Goal: Transaction & Acquisition: Purchase product/service

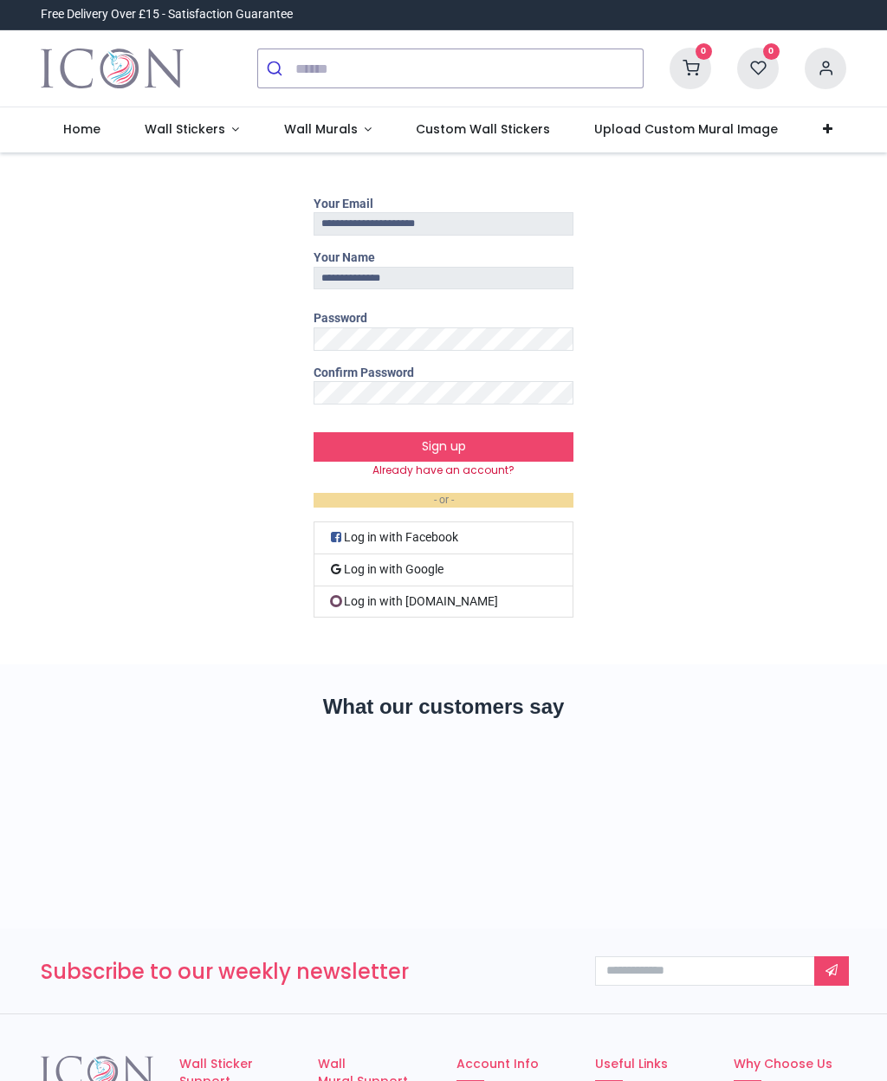
type input "**********"
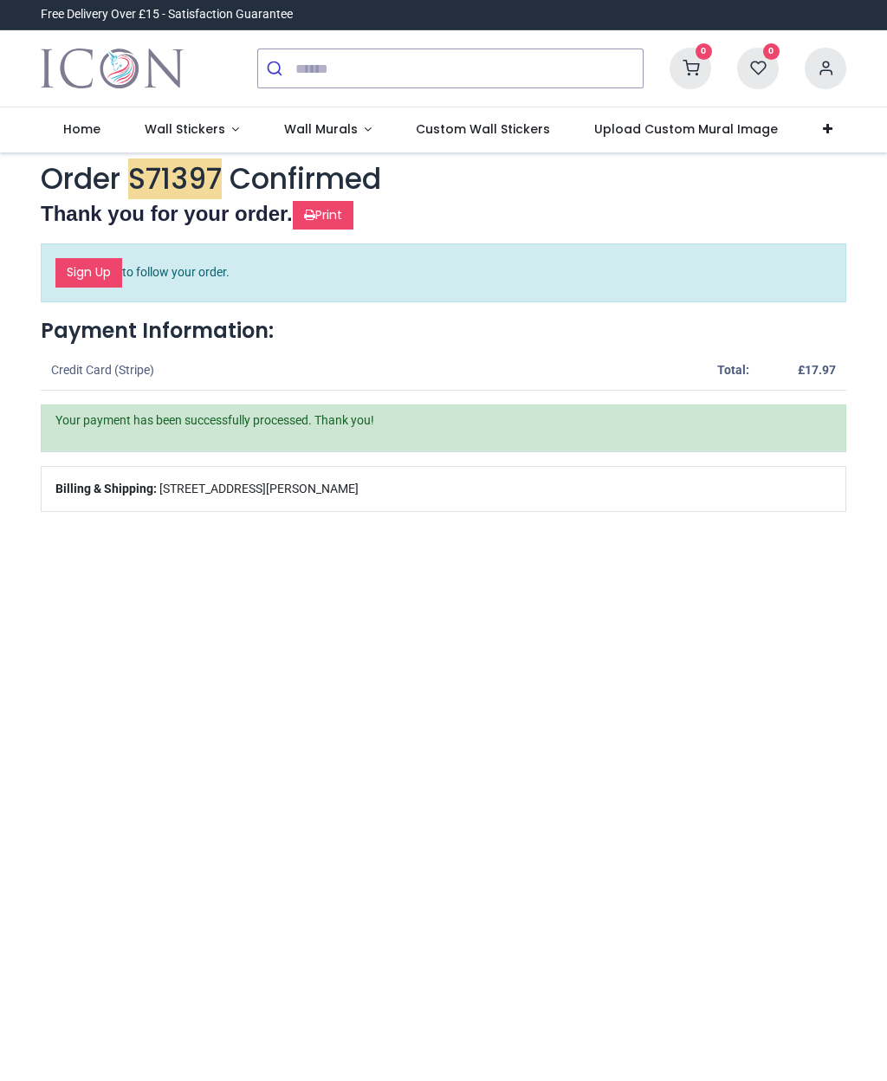
type input "**********"
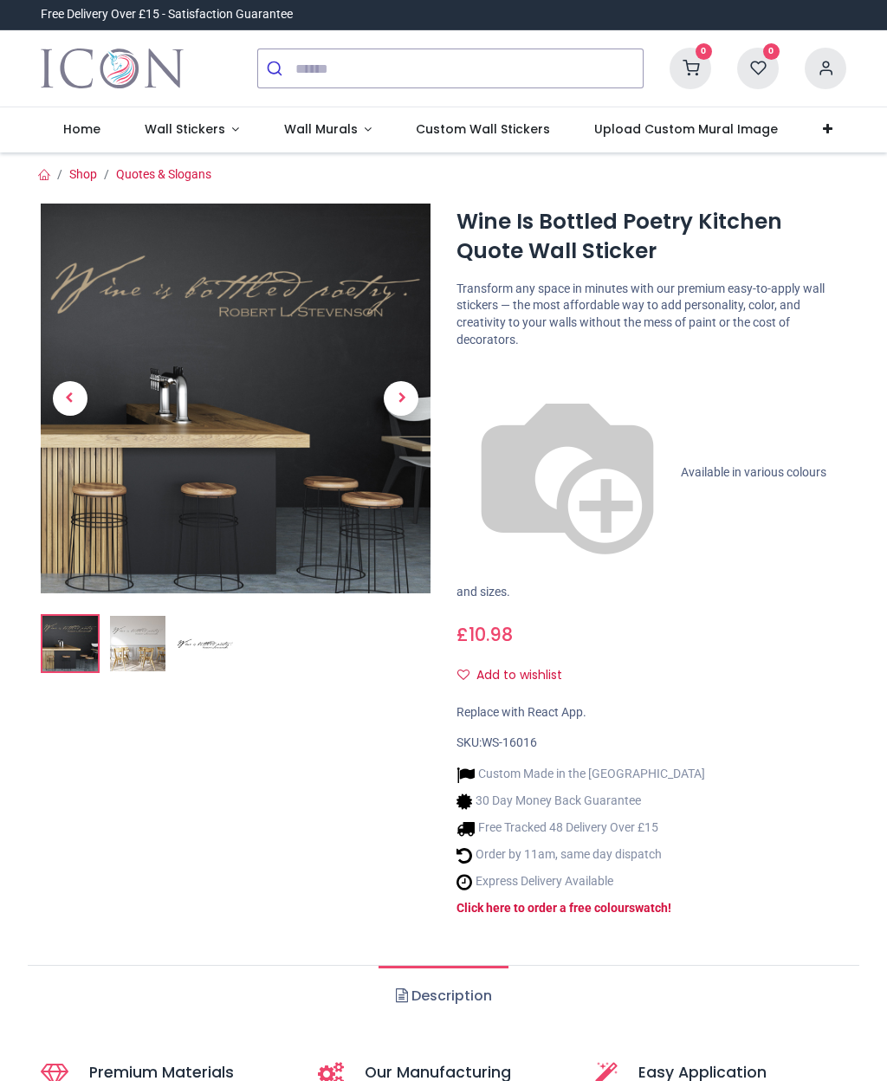
type input "**********"
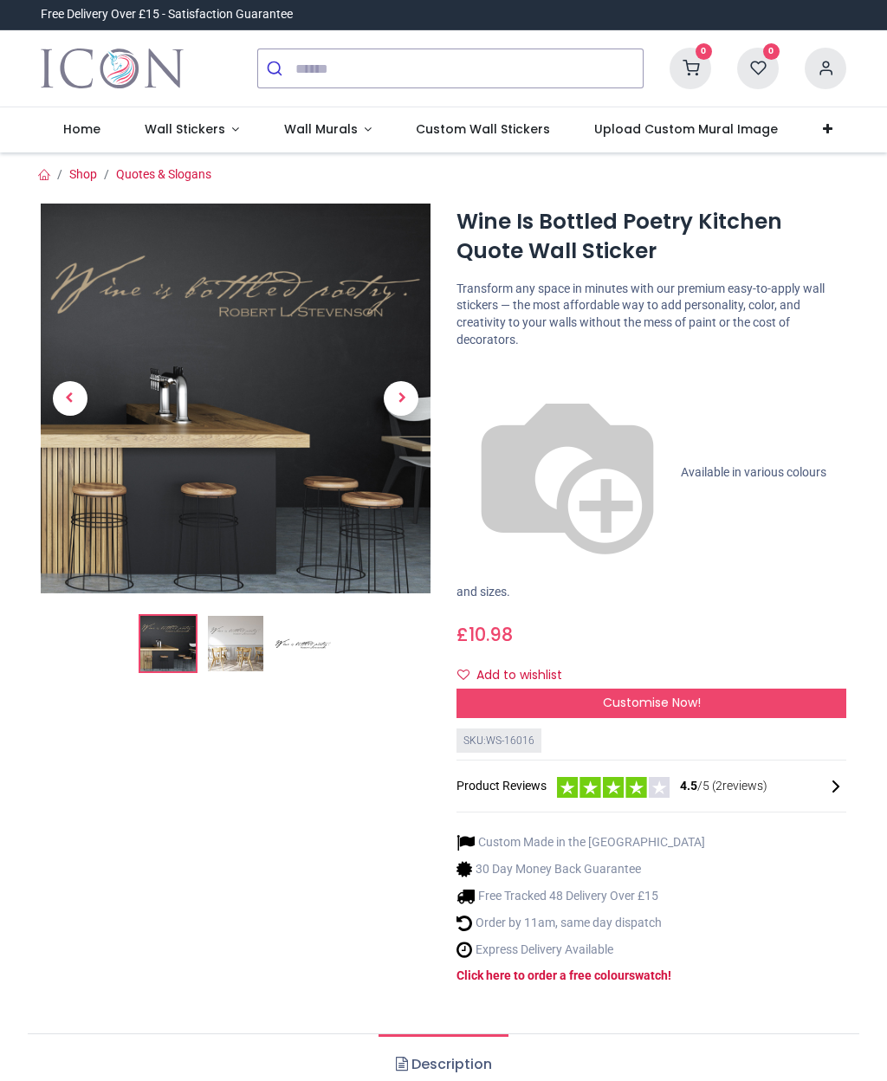
click at [645, 694] on span "Customise Now!" at bounding box center [652, 702] width 98 height 17
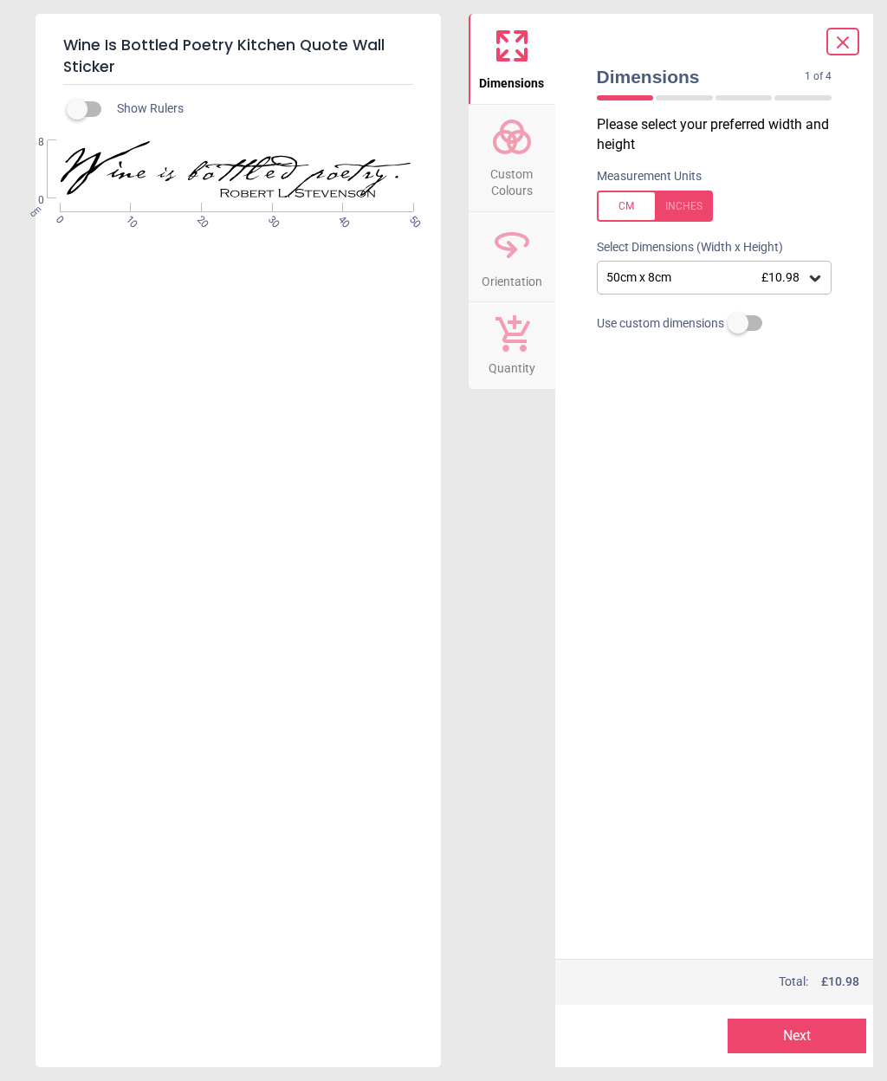
click at [519, 139] on circle at bounding box center [512, 131] width 21 height 21
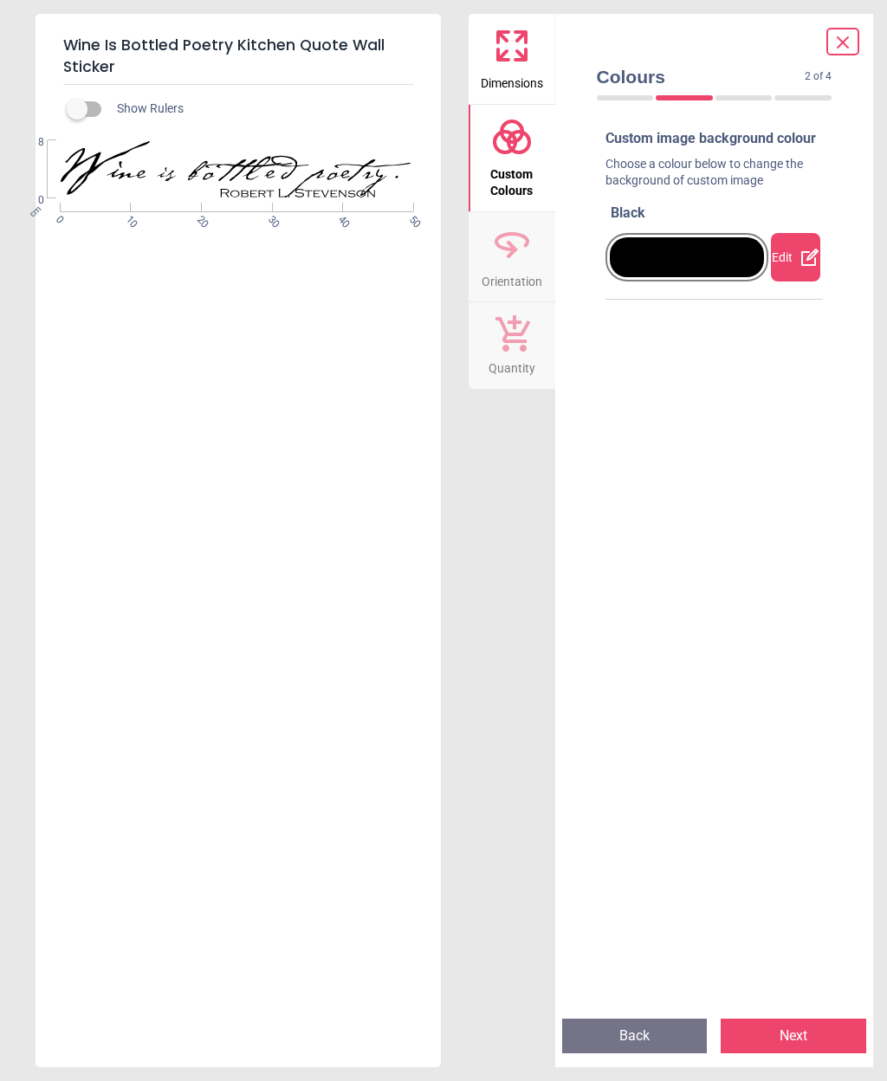
click at [671, 272] on div at bounding box center [687, 257] width 155 height 40
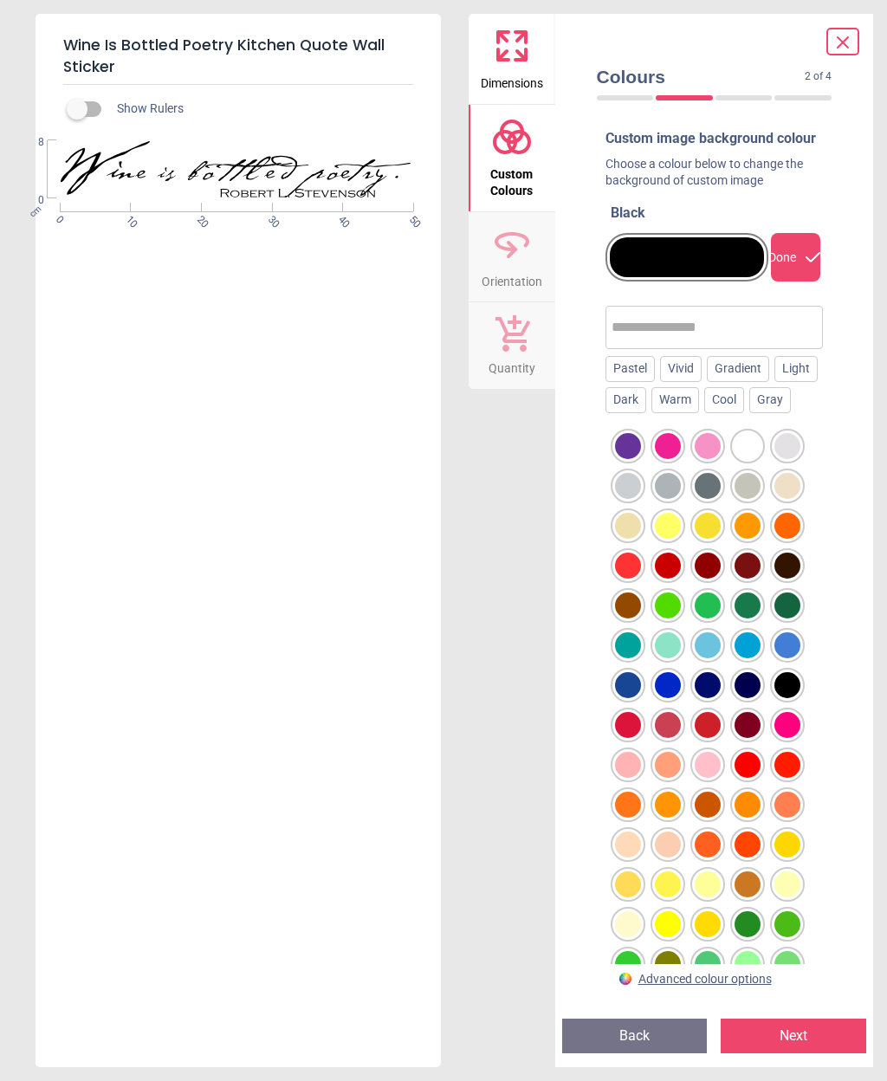
click at [639, 539] on div at bounding box center [628, 526] width 26 height 26
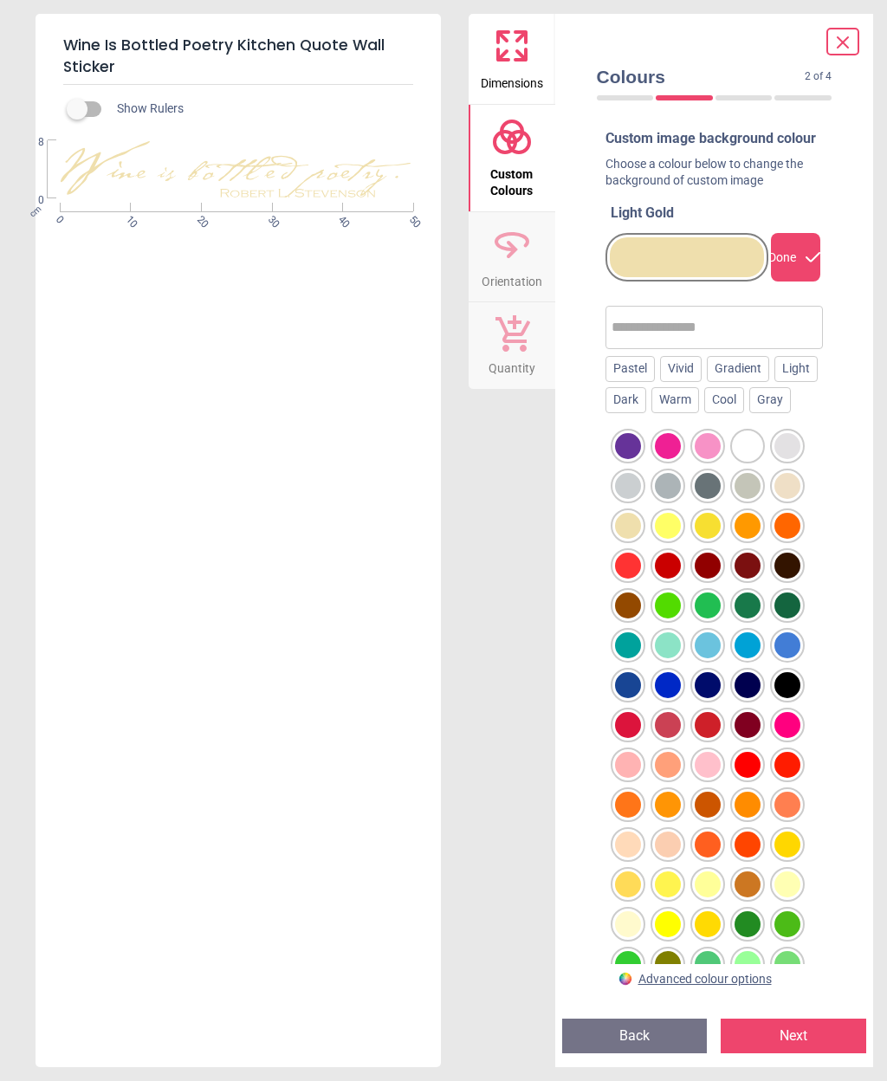
click at [789, 499] on div at bounding box center [787, 486] width 26 height 26
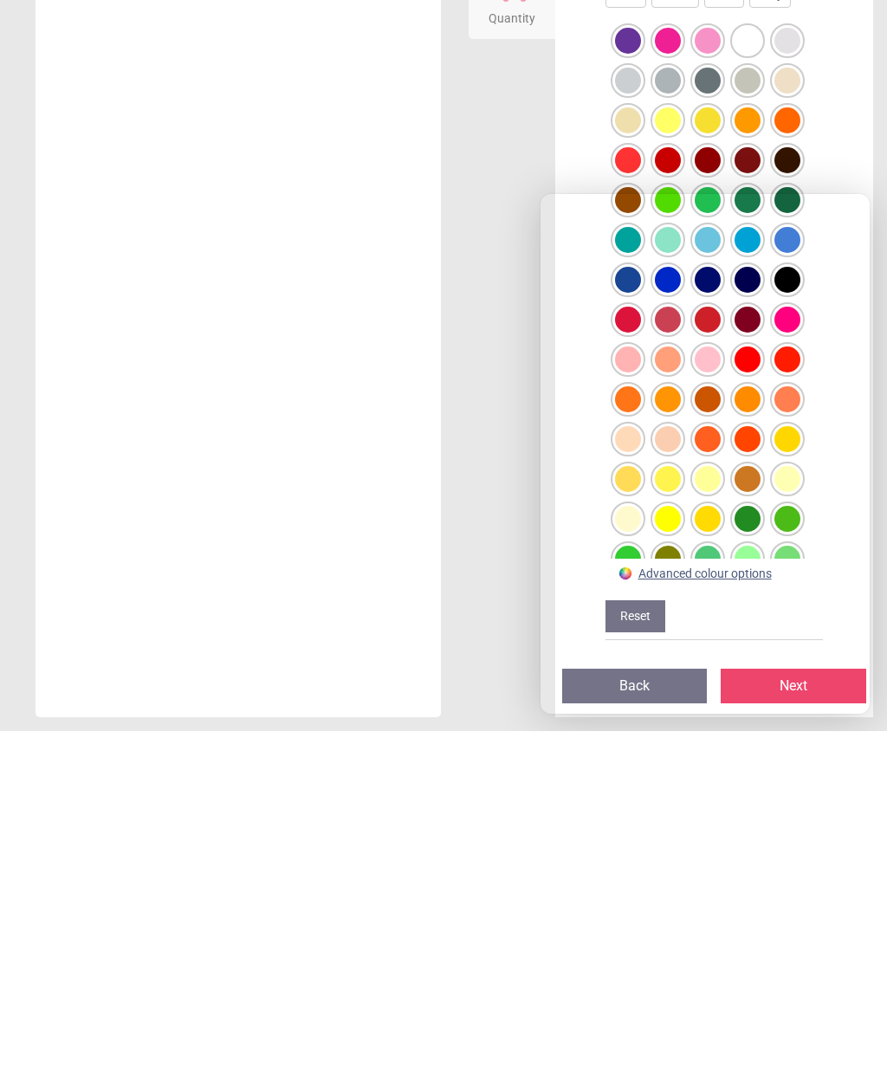
click at [622, 457] on div at bounding box center [628, 470] width 26 height 26
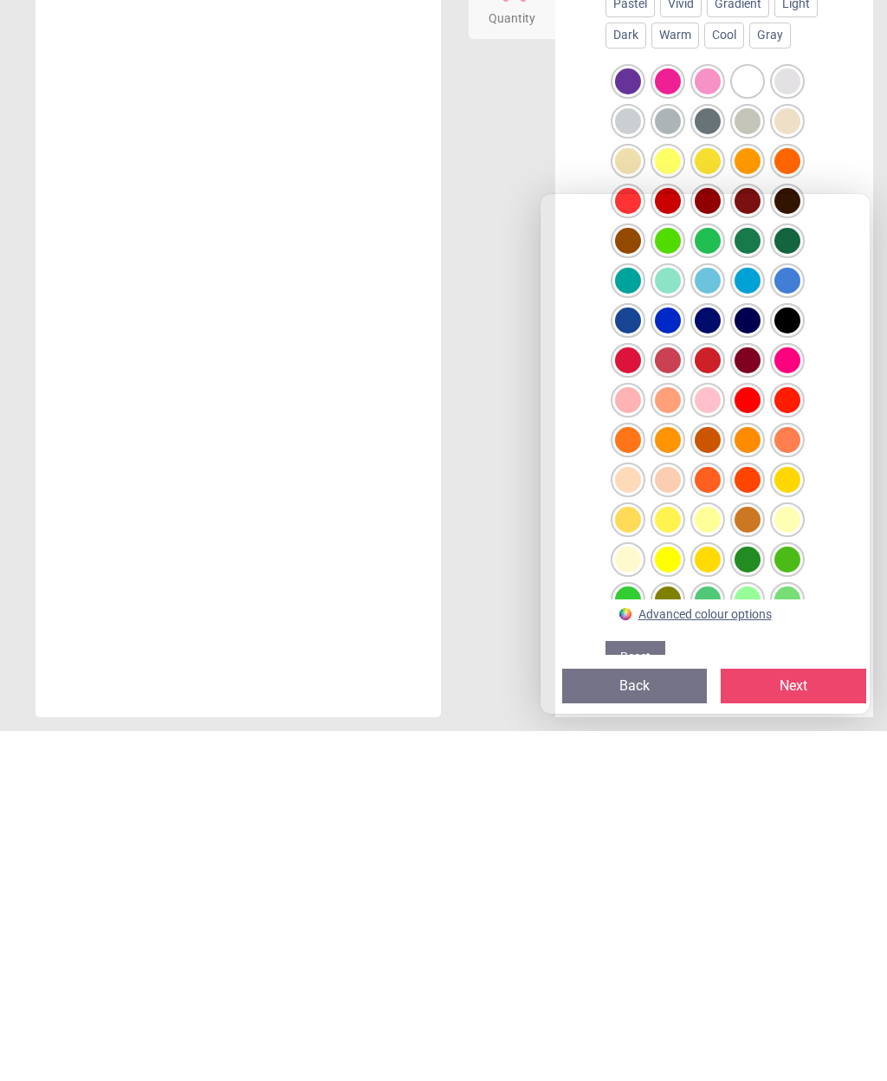
scroll to position [29, 0]
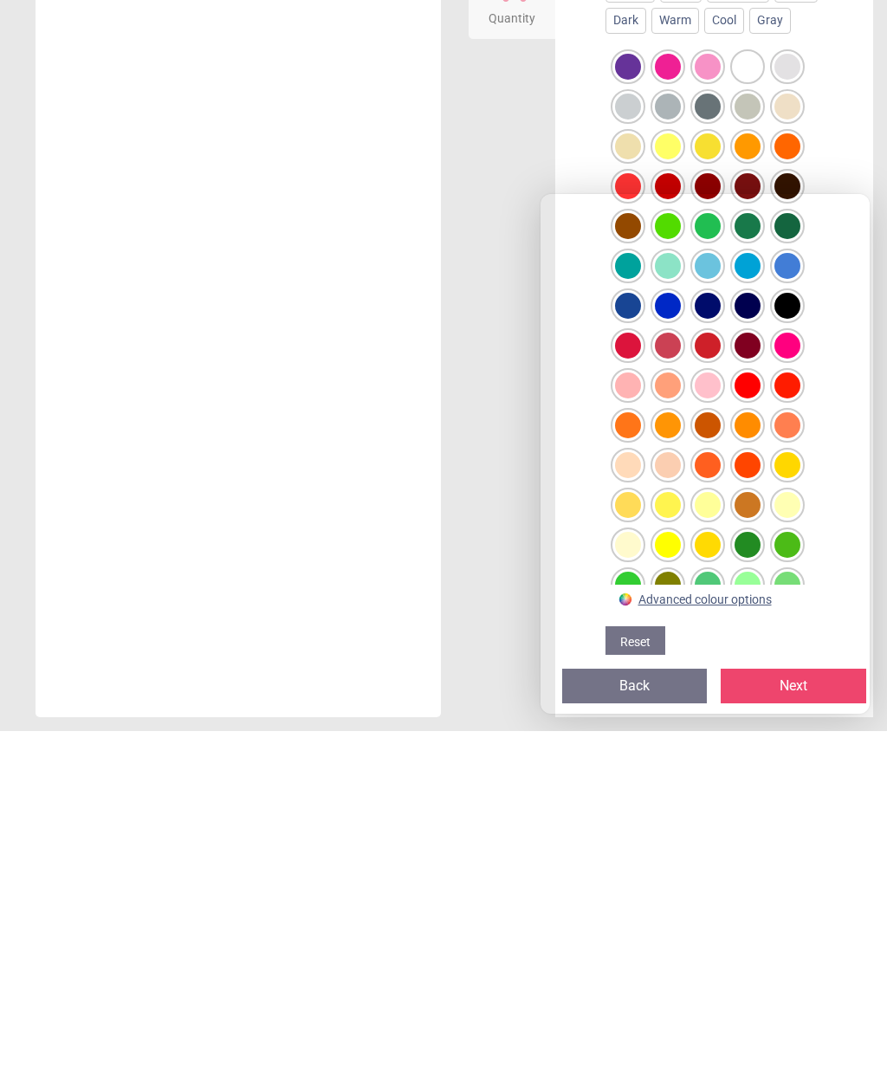
click at [813, 327] on div "Pastel Vivid Gradient Light Dark Warm Cool Gray" at bounding box center [714, 355] width 218 height 56
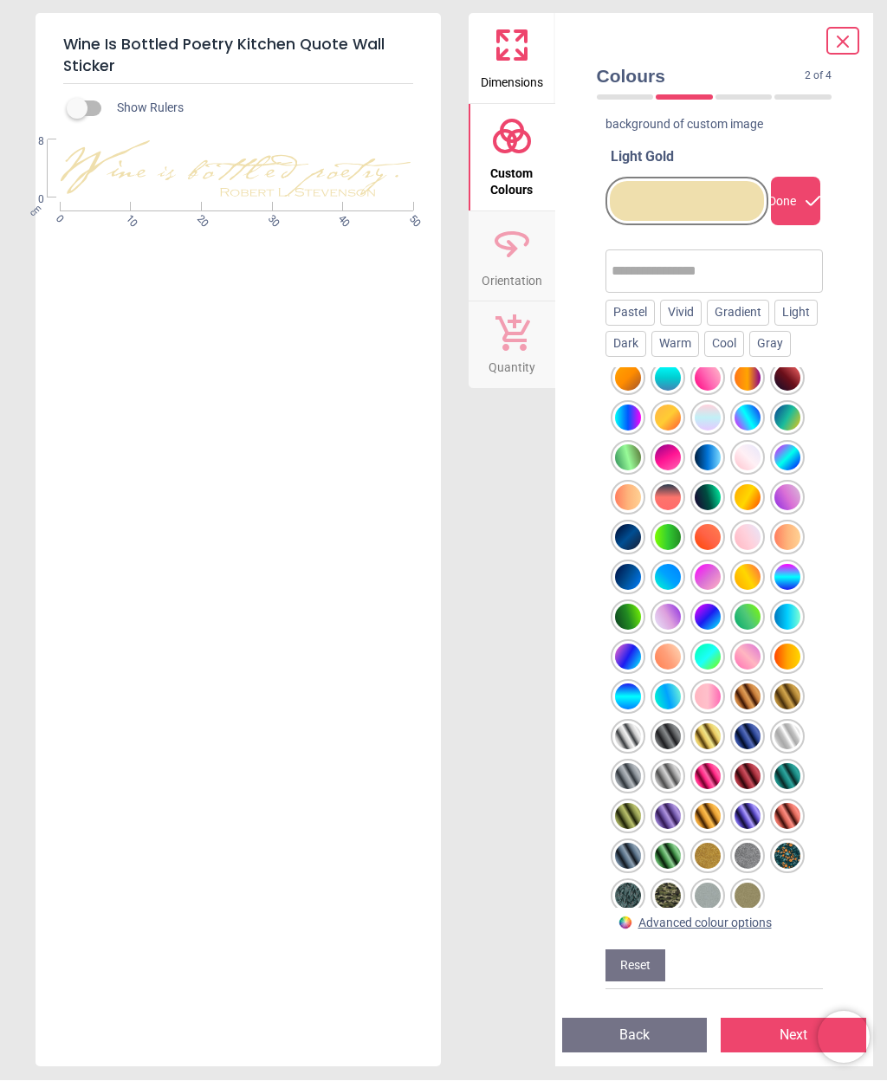
scroll to position [110, 0]
click at [625, 301] on div "Pastel" at bounding box center [629, 314] width 49 height 26
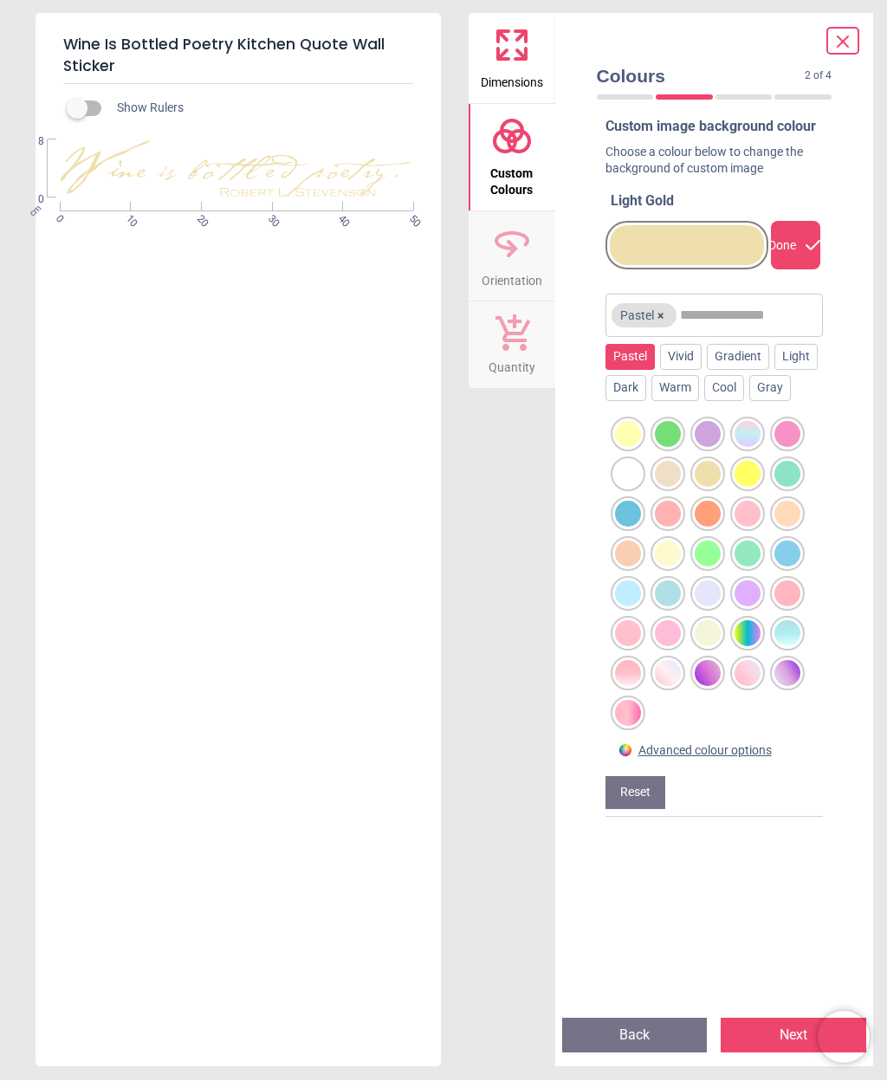
click at [671, 488] on div at bounding box center [668, 475] width 26 height 26
click at [709, 488] on div at bounding box center [708, 475] width 26 height 26
click at [704, 647] on div at bounding box center [708, 634] width 26 height 26
click at [688, 366] on div "Vivid" at bounding box center [681, 358] width 42 height 26
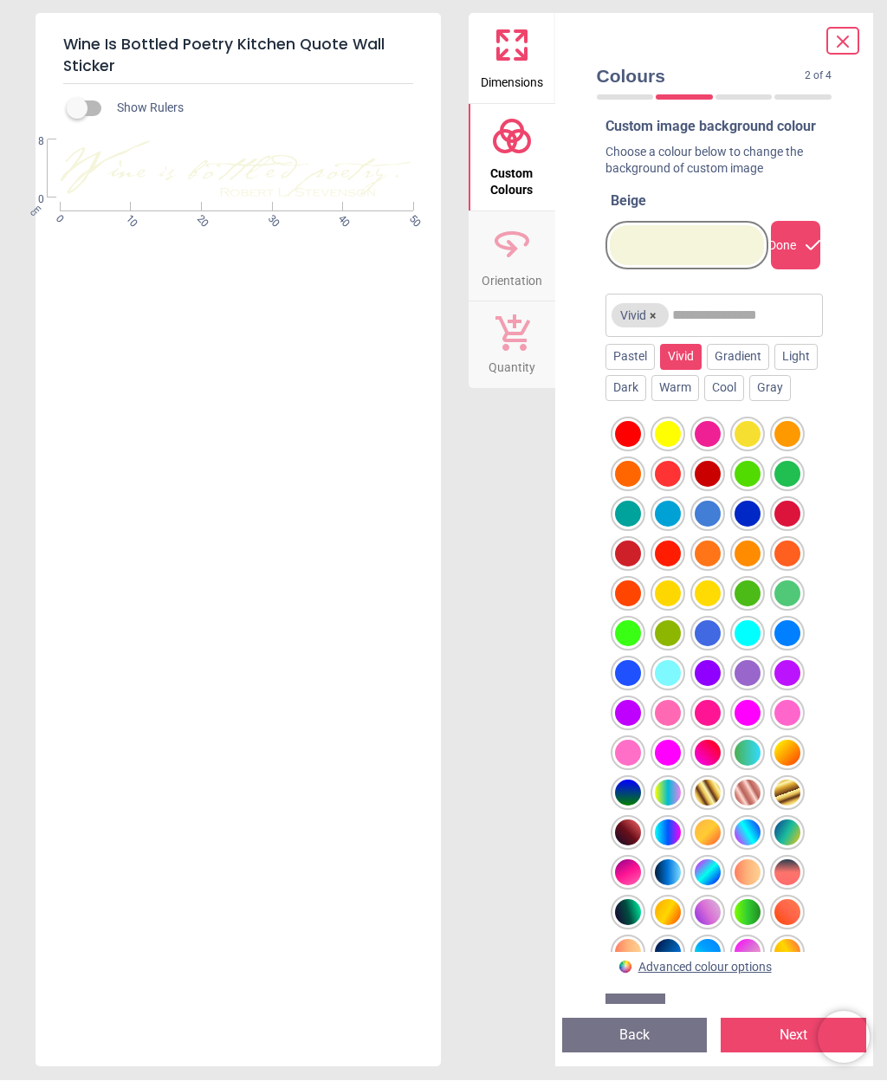
click at [751, 366] on div "Gradient" at bounding box center [738, 358] width 62 height 26
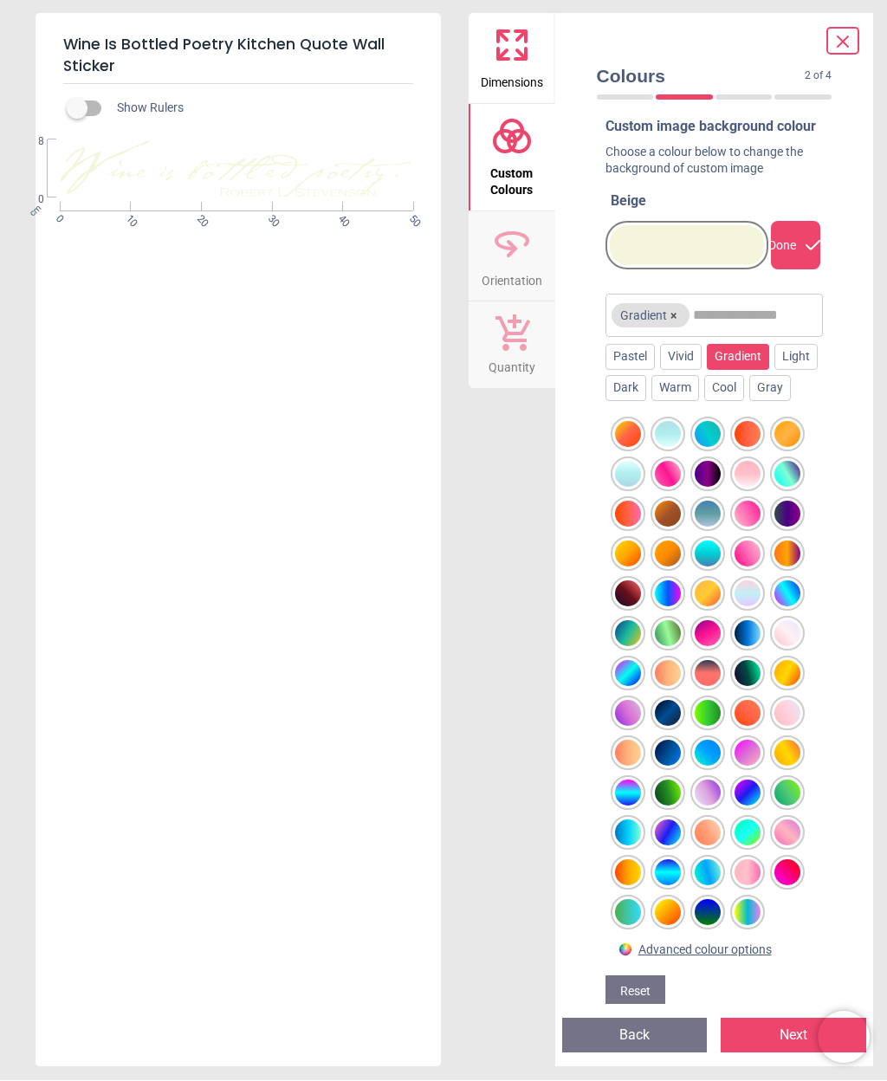
click at [774, 371] on div "Light" at bounding box center [795, 358] width 43 height 26
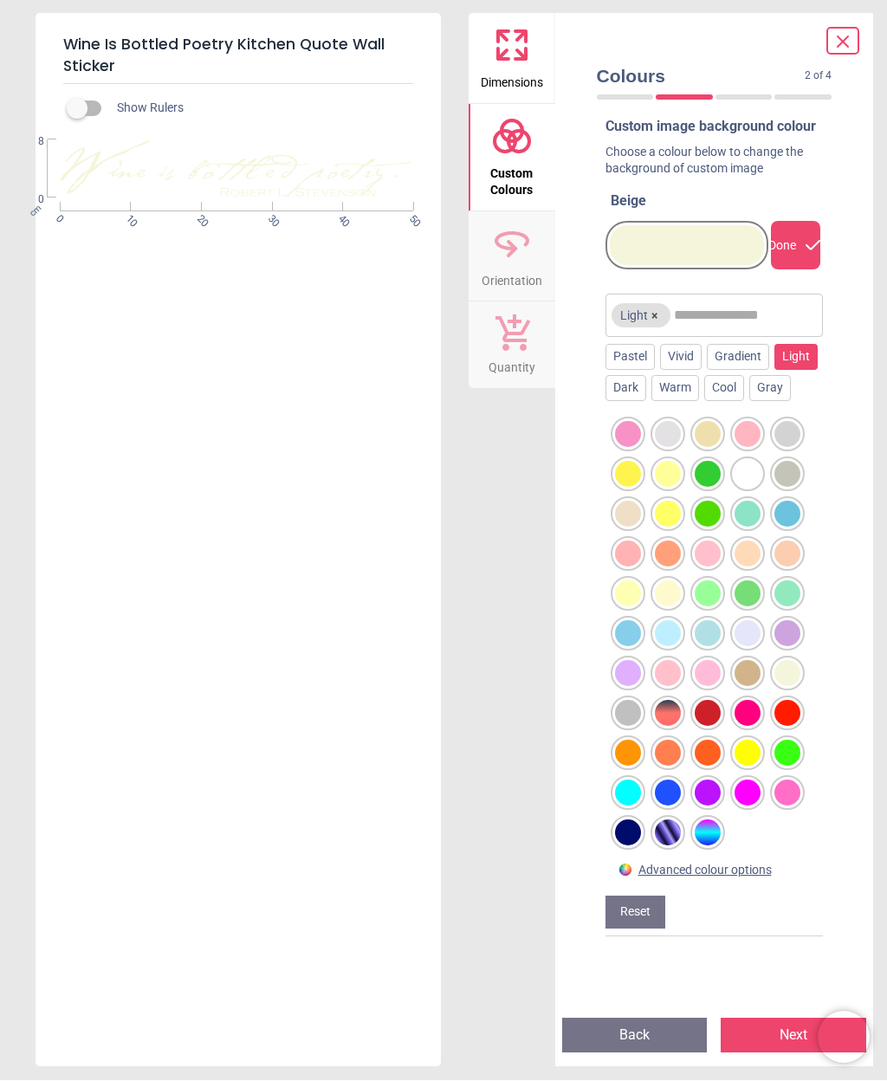
click at [625, 528] on div at bounding box center [628, 515] width 26 height 26
click at [646, 402] on div "Dark" at bounding box center [625, 389] width 41 height 26
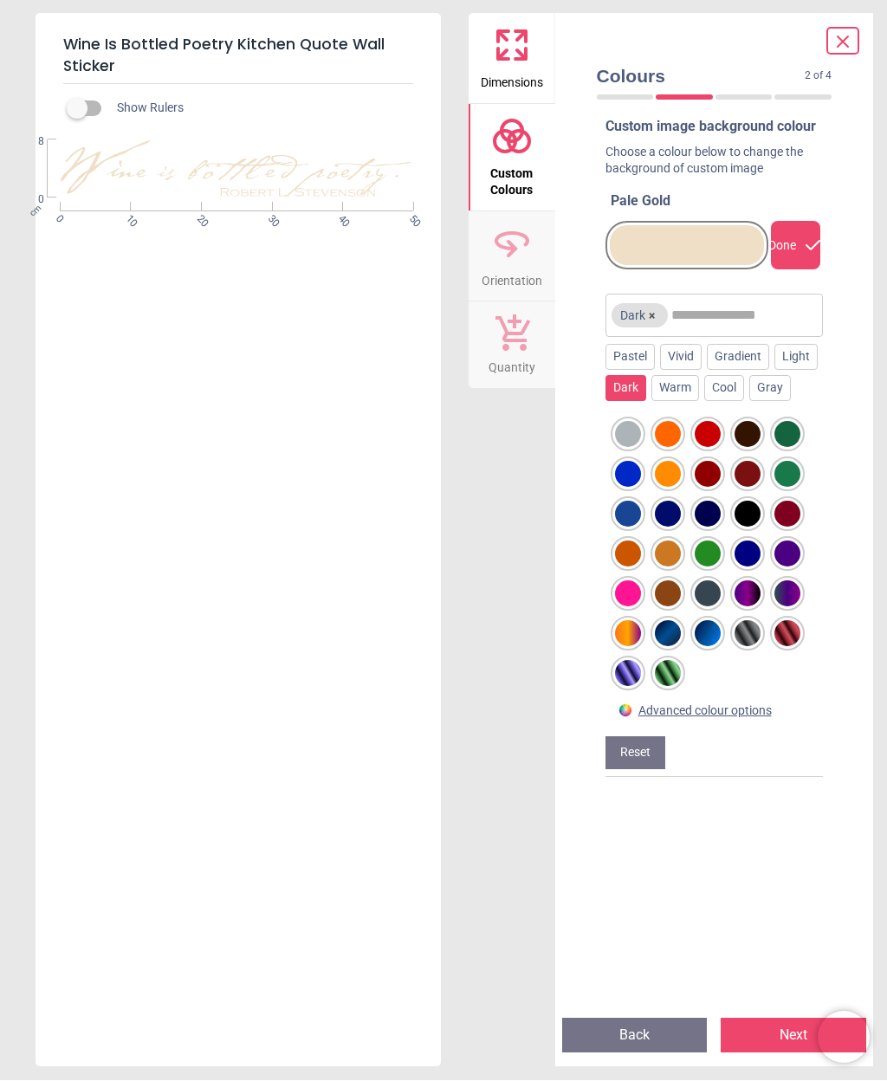
click at [699, 402] on div "Warm" at bounding box center [675, 389] width 48 height 26
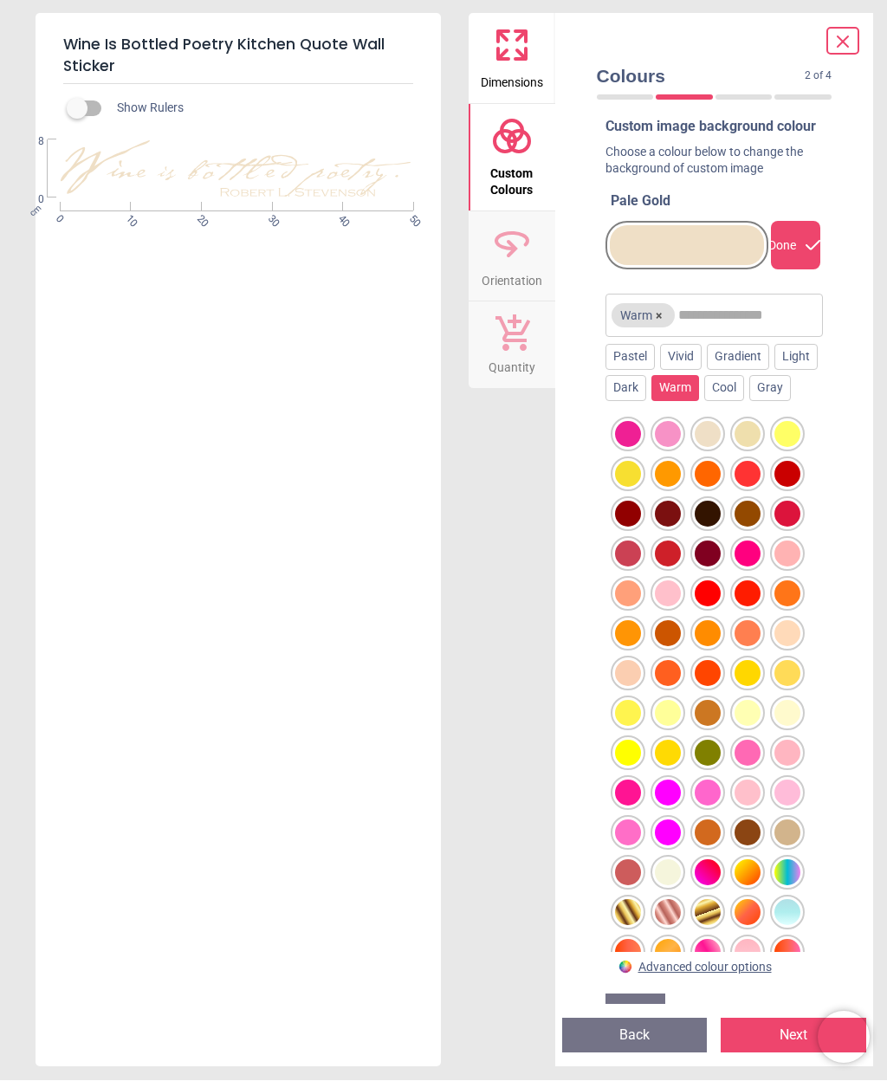
click at [711, 448] on div at bounding box center [708, 435] width 26 height 26
click at [744, 402] on div "Cool" at bounding box center [724, 389] width 40 height 26
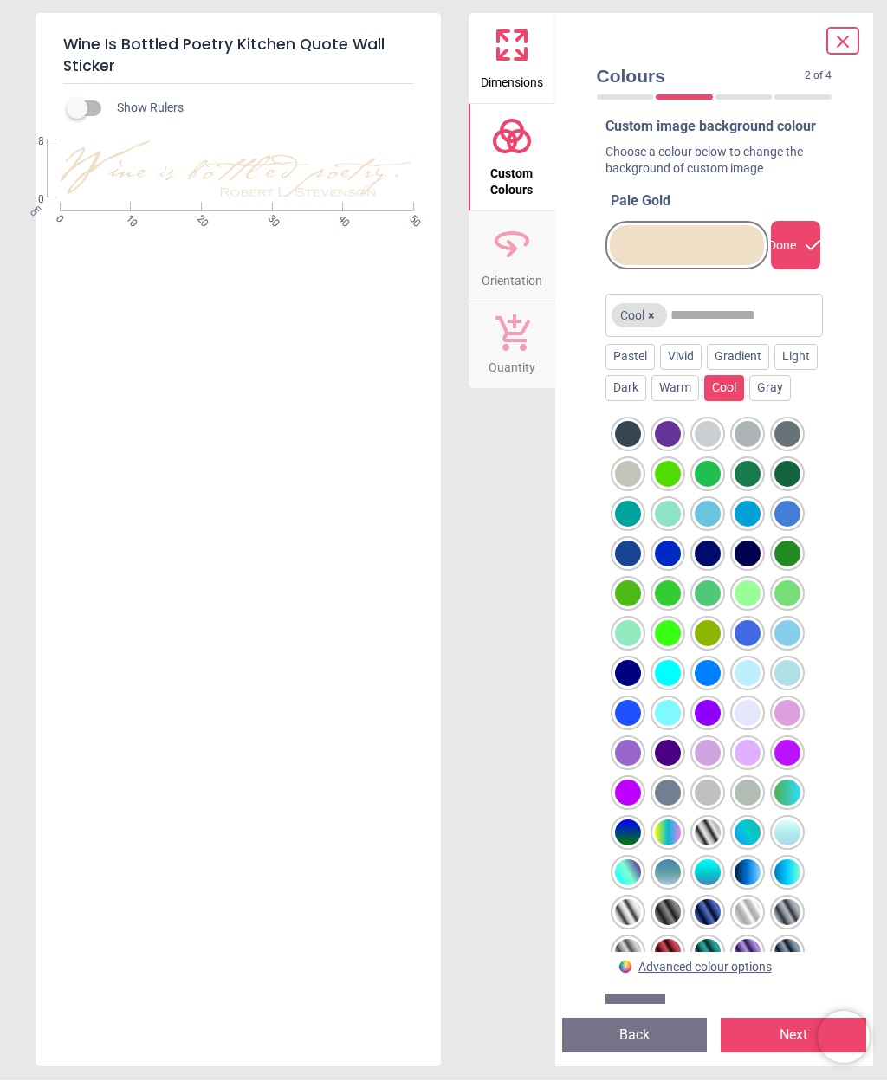
click at [707, 448] on div at bounding box center [708, 435] width 26 height 26
click at [631, 371] on div "Pastel" at bounding box center [629, 358] width 49 height 26
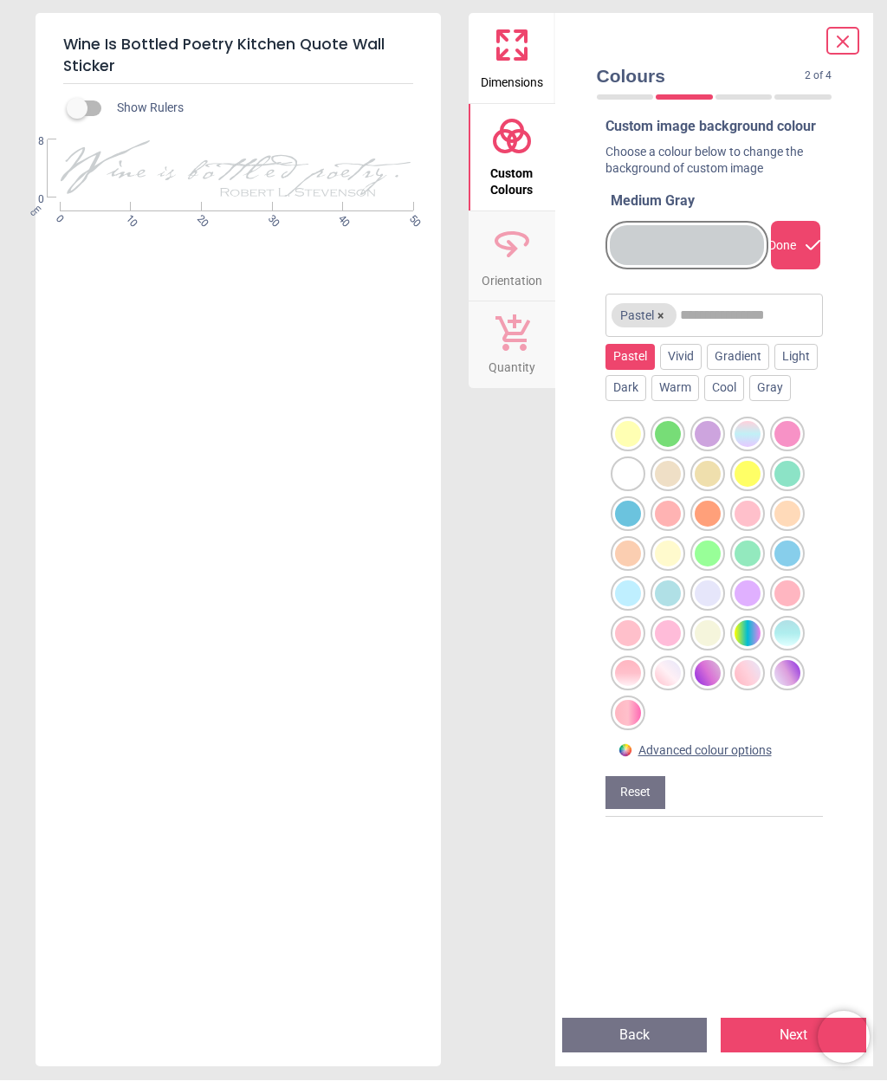
click at [669, 488] on div at bounding box center [668, 475] width 26 height 26
